Goal: Information Seeking & Learning: Learn about a topic

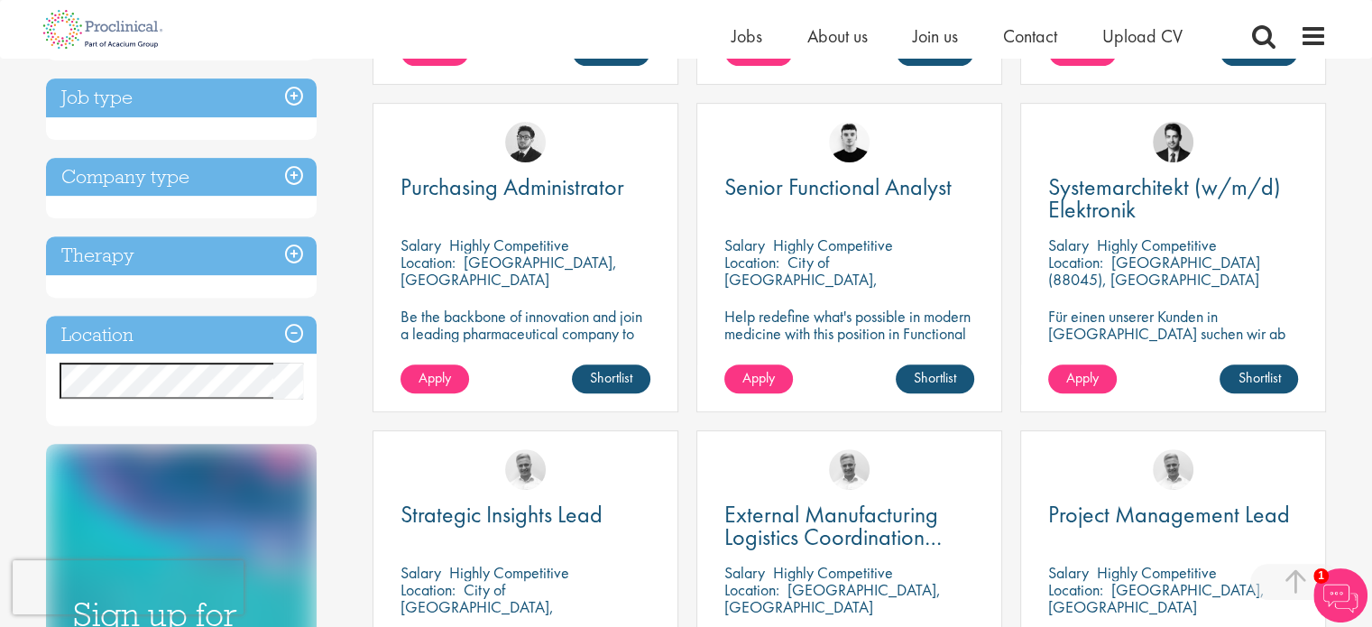
scroll to position [812, 0]
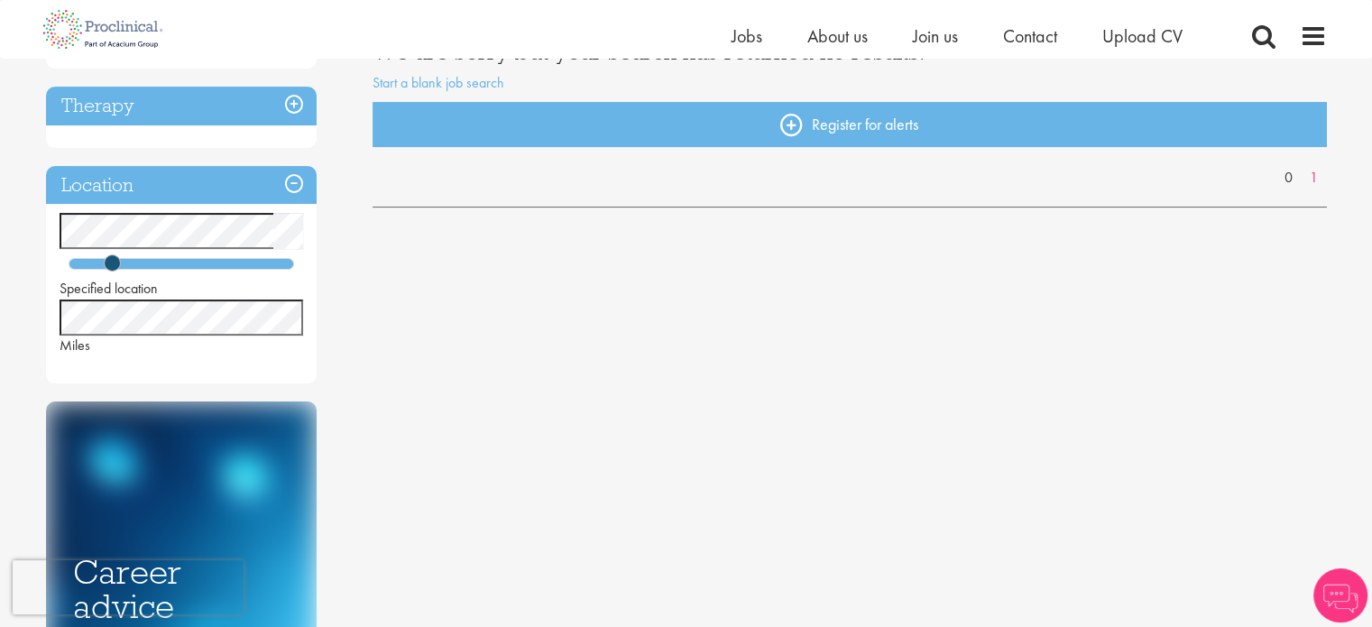
scroll to position [361, 0]
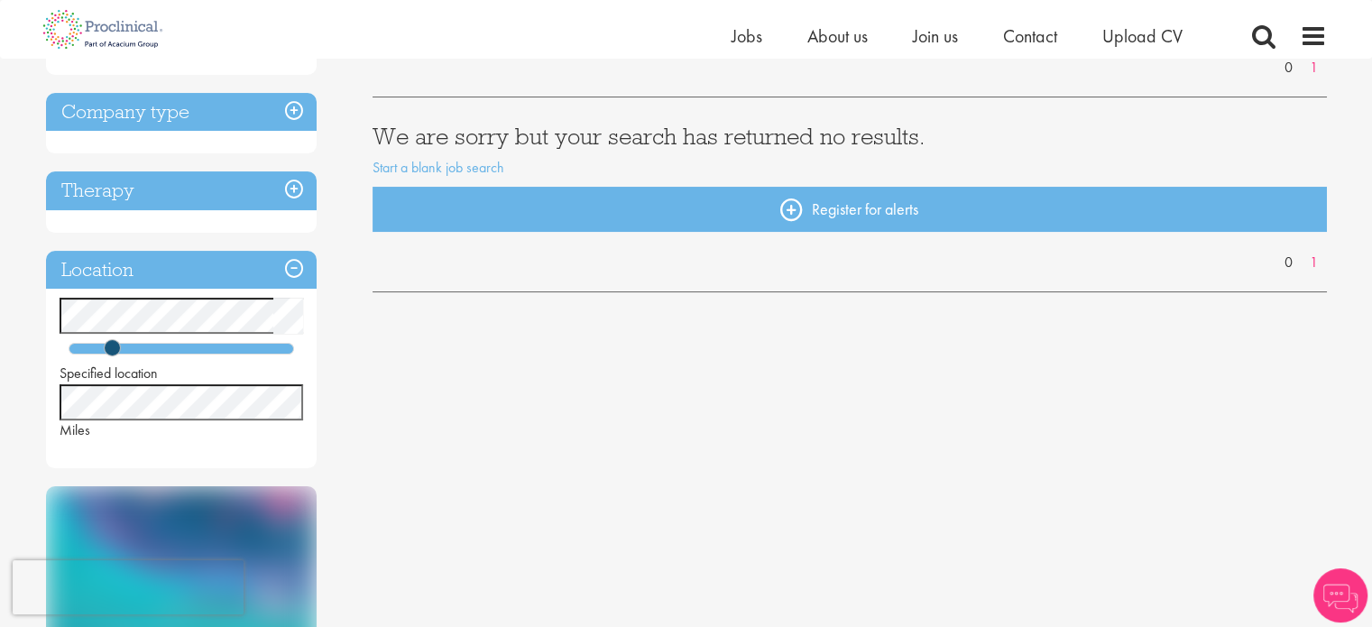
scroll to position [271, 0]
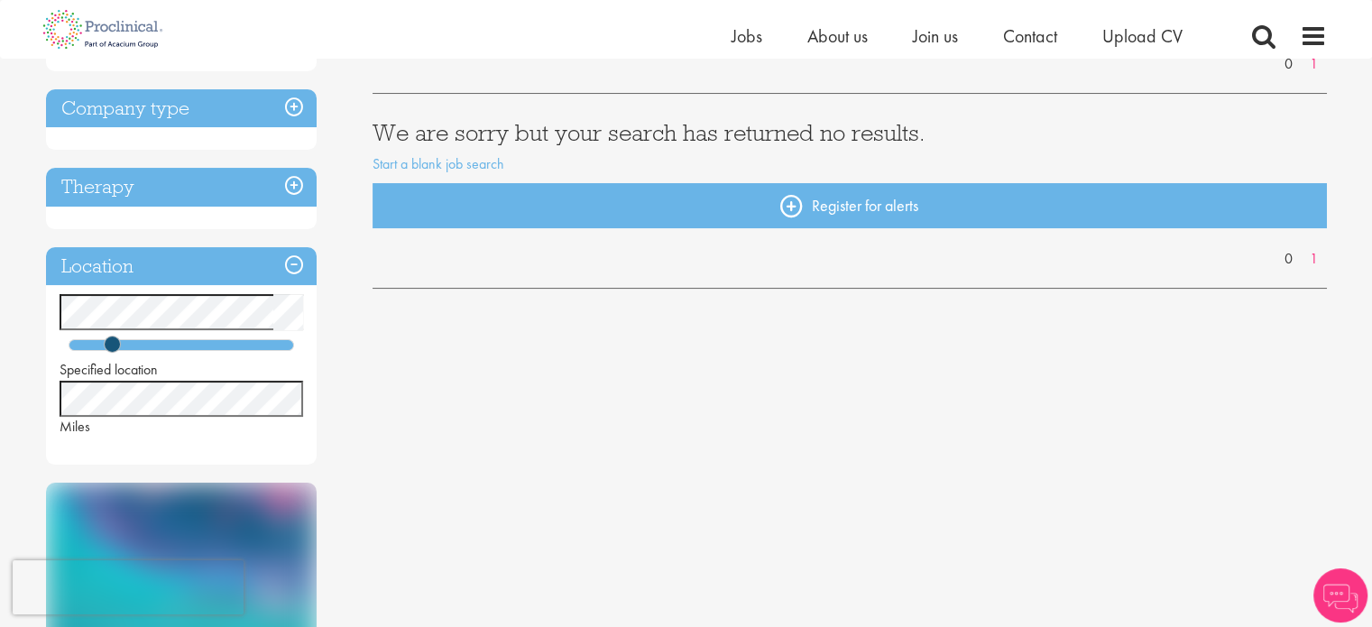
click at [26, 299] on div "You are here: Home > Job search Discipline Job type Company type Therapy Locati…" at bounding box center [686, 625] width 1372 height 1792
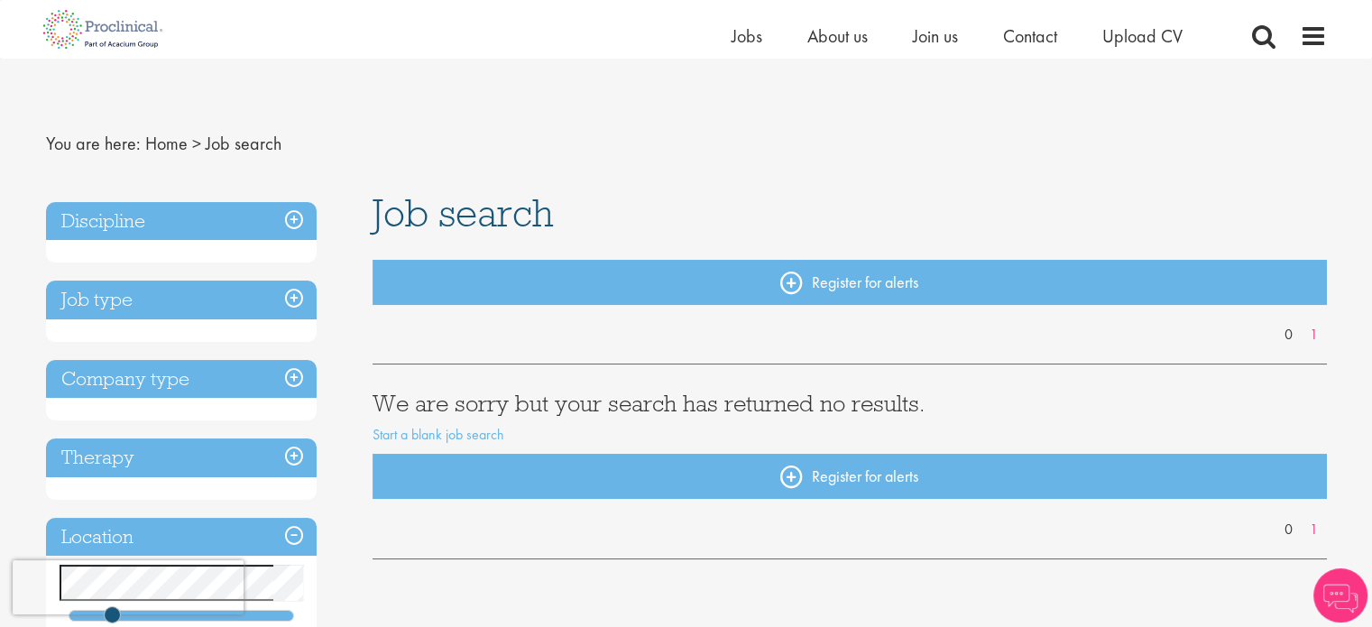
scroll to position [180, 0]
